Goal: Information Seeking & Learning: Stay updated

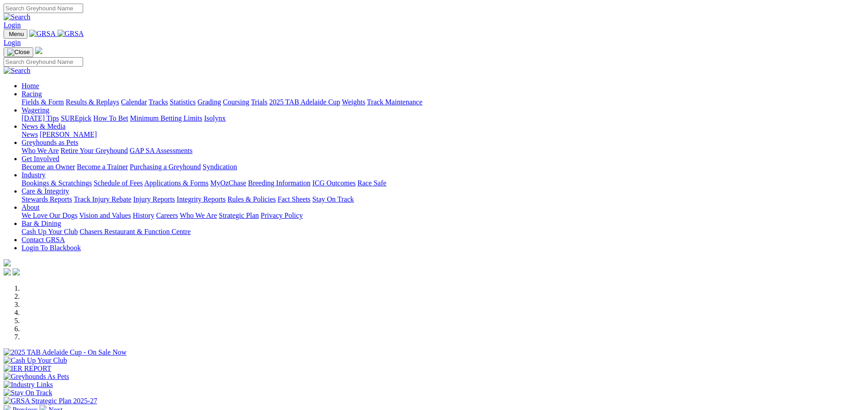
click at [72, 195] on link "Stewards Reports" at bounding box center [47, 199] width 50 height 8
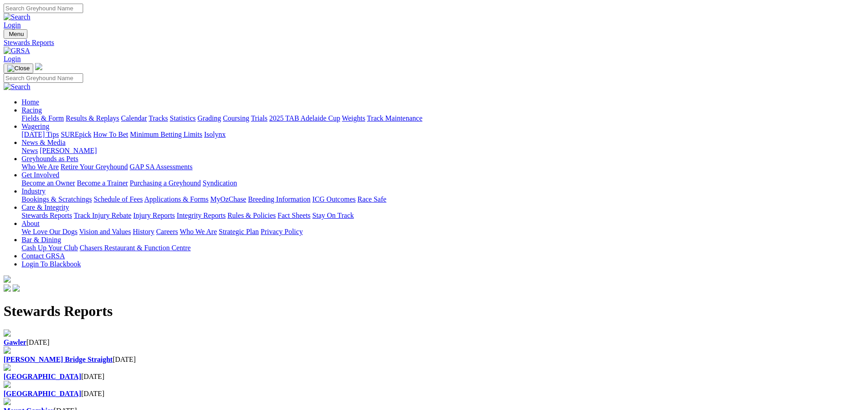
click at [182, 406] on div "Mount Gambier 07 Sep 2025" at bounding box center [428, 410] width 849 height 8
click at [532, 389] on div "[GEOGRAPHIC_DATA] [DATE]" at bounding box center [428, 393] width 849 height 8
click at [421, 372] on div "Angle Park 09 Sep 2025" at bounding box center [428, 376] width 849 height 8
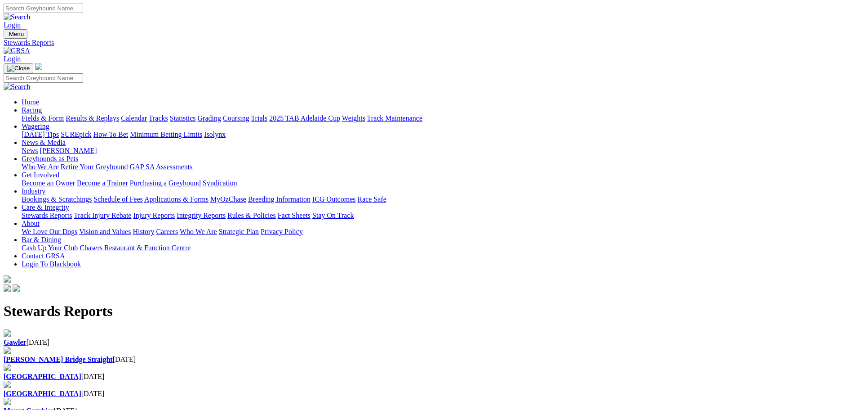
click at [113, 355] on b "[PERSON_NAME] Bridge Straight" at bounding box center [58, 359] width 109 height 8
click at [187, 338] on div "Gawler [DATE]" at bounding box center [428, 342] width 849 height 8
